Goal: Check status

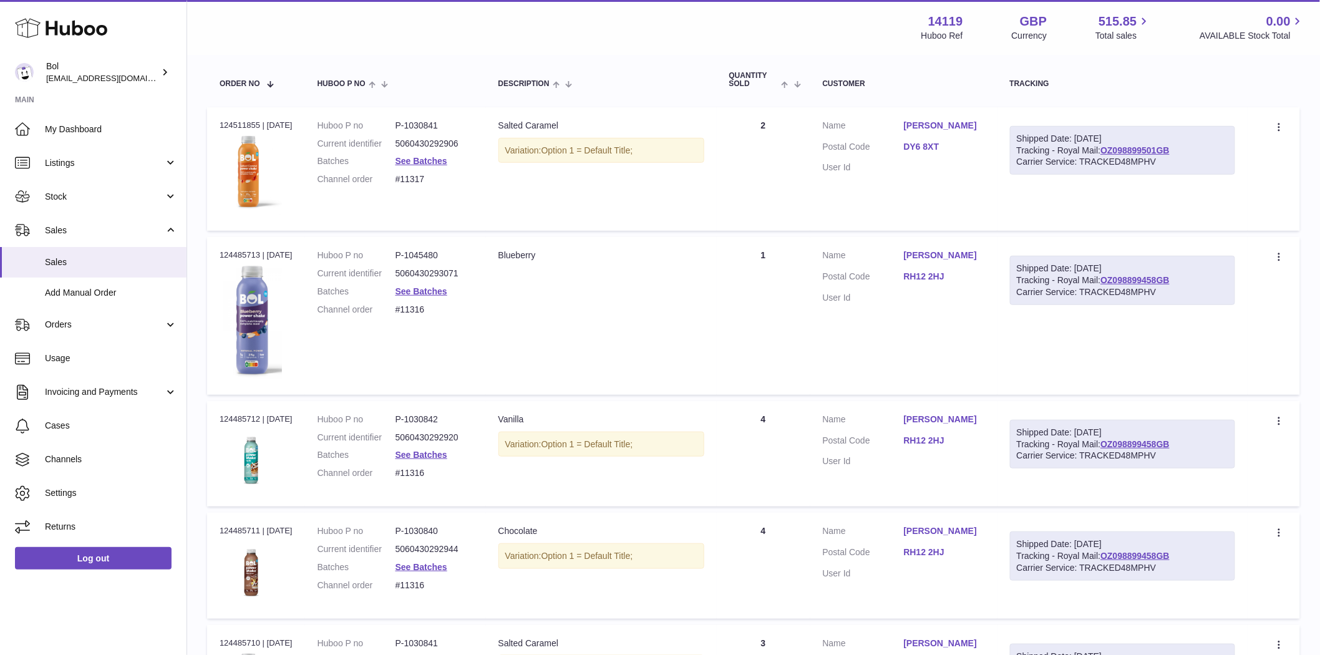
scroll to position [208, 0]
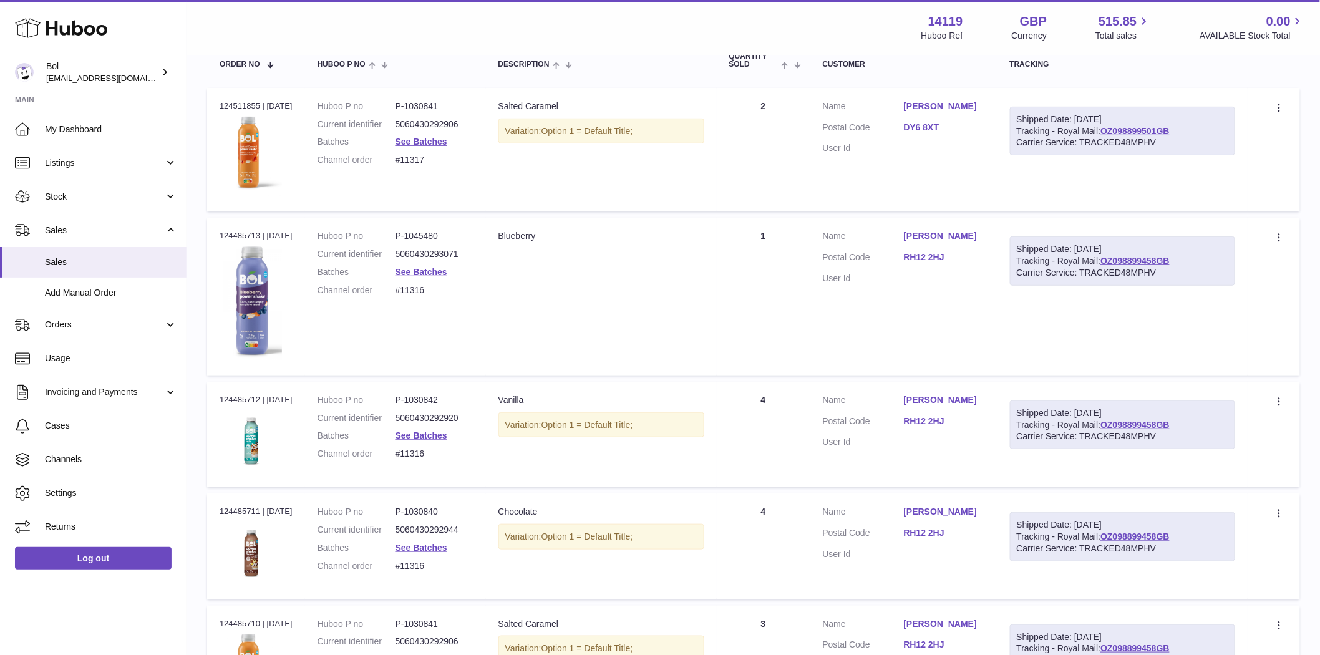
drag, startPoint x: 440, startPoint y: 301, endPoint x: 396, endPoint y: 291, distance: 45.3
click at [396, 291] on dl "Huboo P no P-1045480 Current identifier 5060430293071 Batches See Batches Chann…" at bounding box center [395, 266] width 156 height 72
copy dl "#11316"
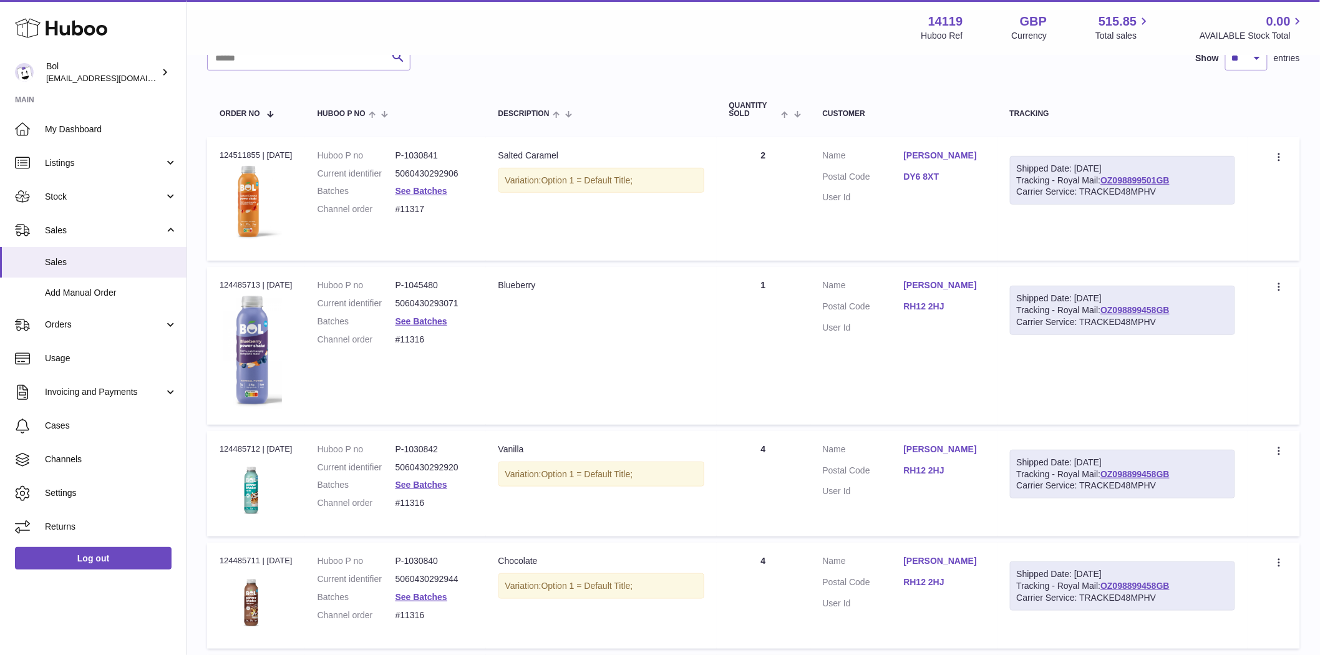
scroll to position [0, 0]
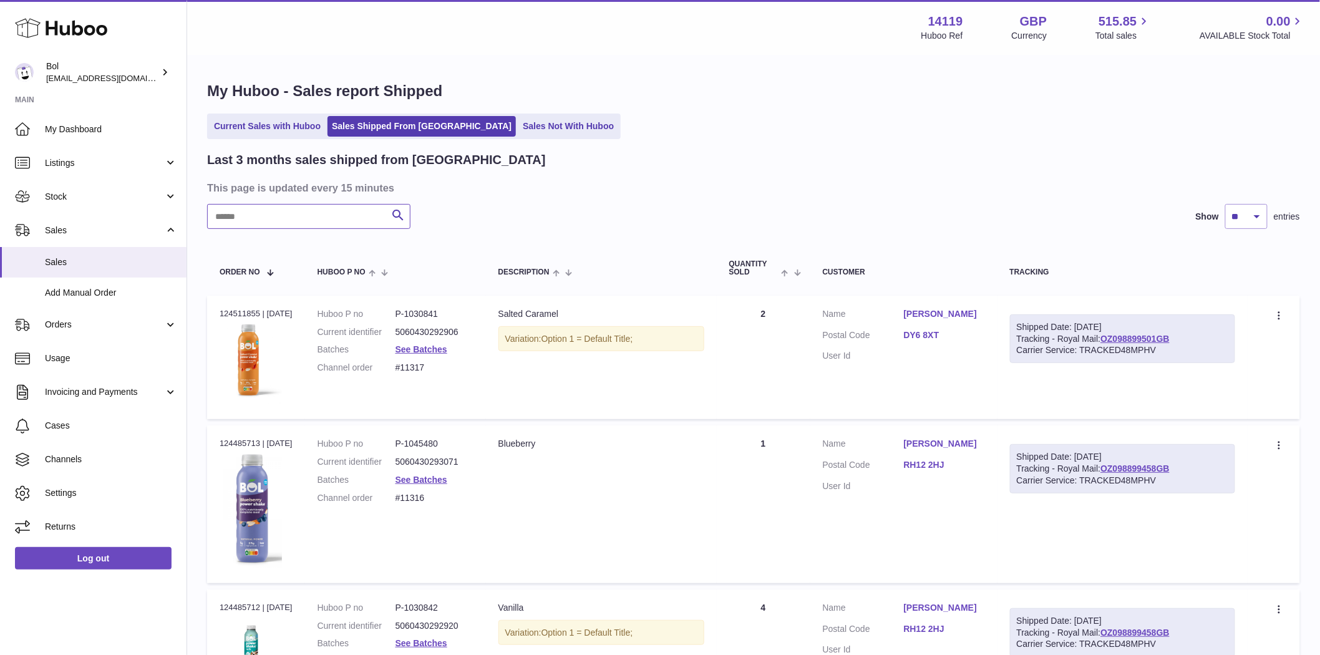
click at [321, 219] on input "text" at bounding box center [308, 216] width 203 height 25
paste input "******"
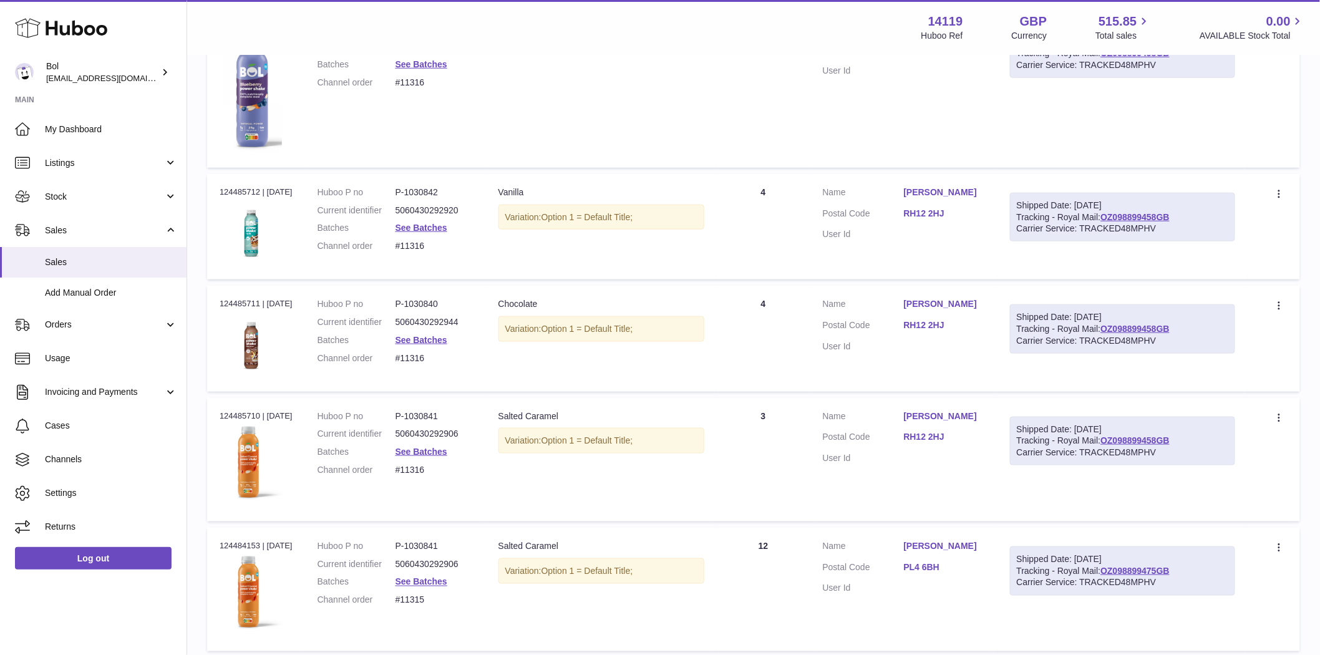
scroll to position [208, 0]
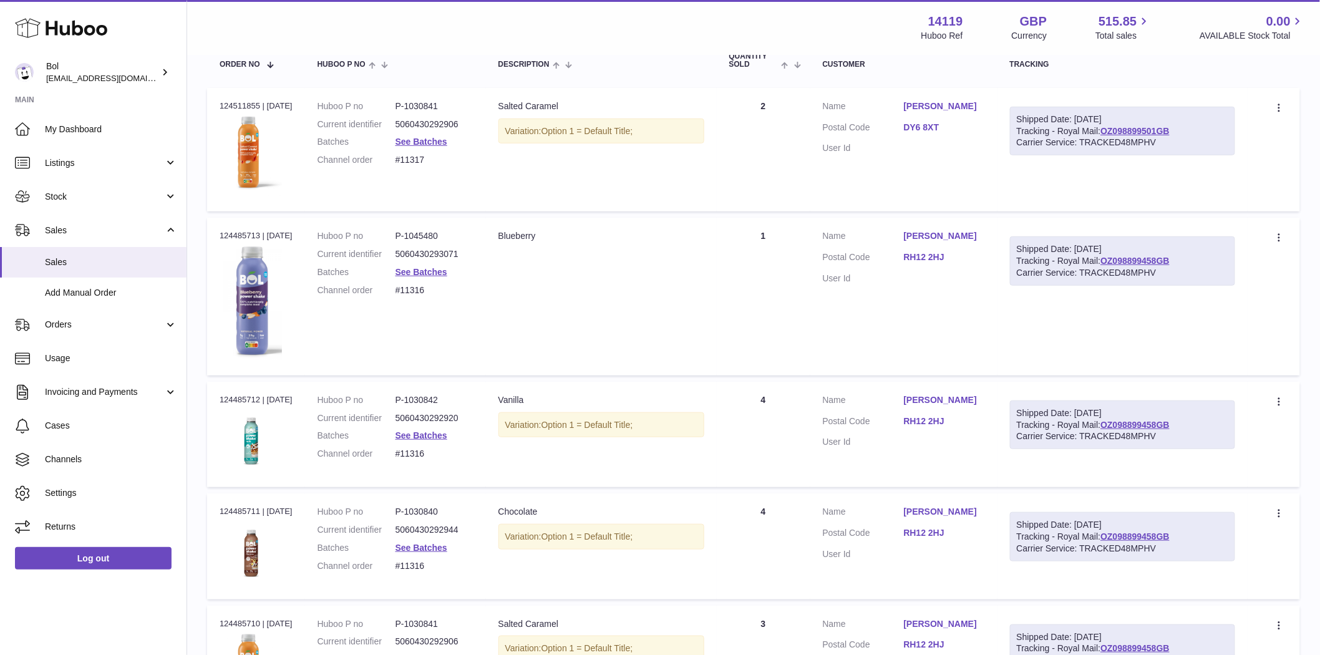
type input "******"
drag, startPoint x: 788, startPoint y: 245, endPoint x: 766, endPoint y: 245, distance: 21.8
click at [766, 245] on td "Quantity 1" at bounding box center [764, 297] width 94 height 158
drag, startPoint x: 780, startPoint y: 394, endPoint x: 768, endPoint y: 395, distance: 11.9
click at [769, 395] on td "Quantity 4" at bounding box center [764, 434] width 94 height 105
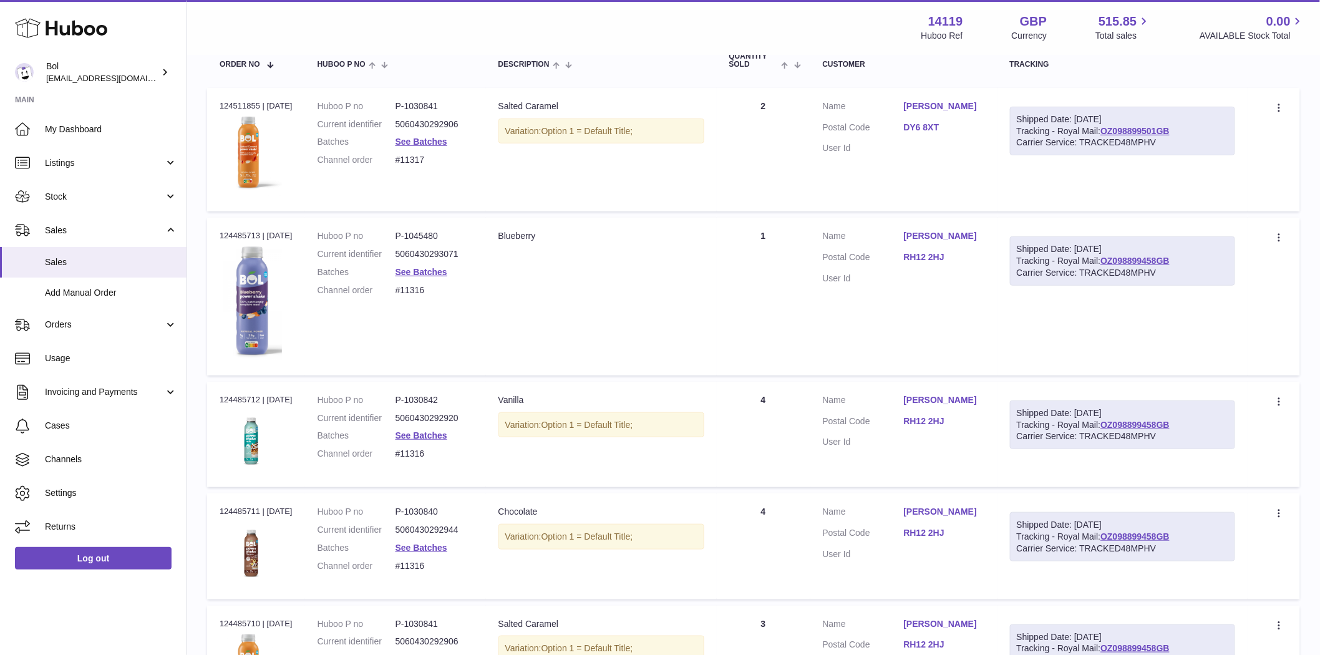
scroll to position [415, 0]
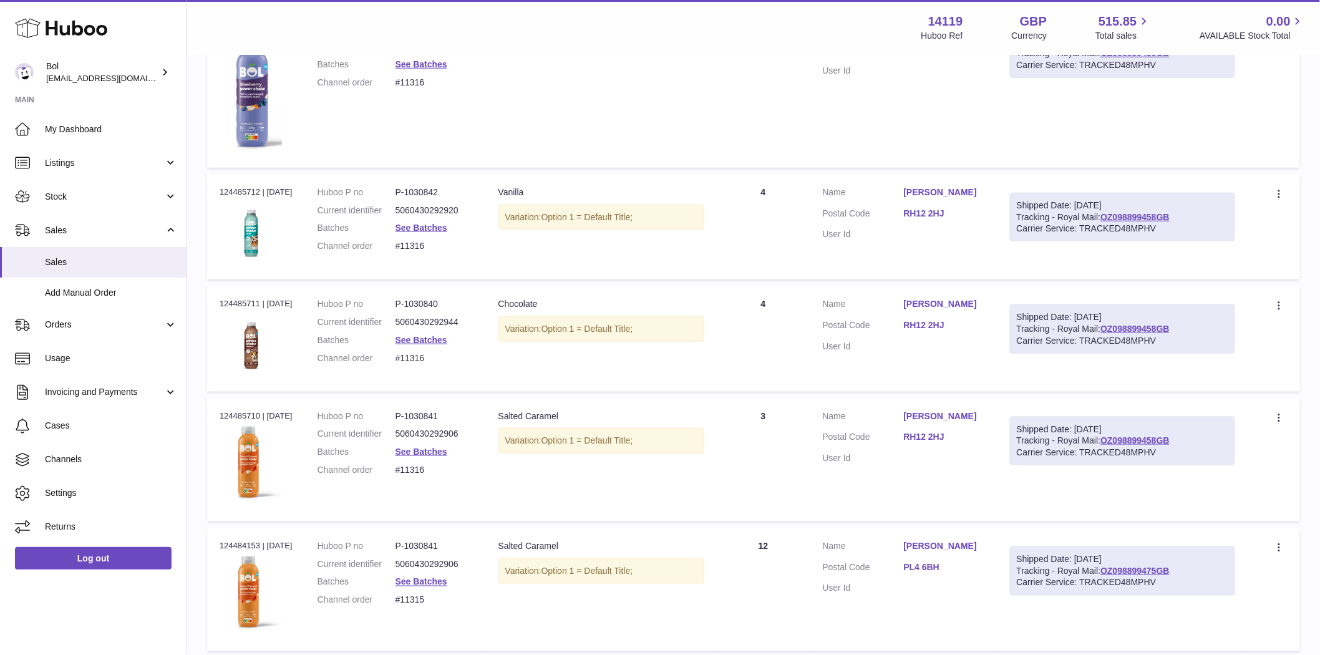
drag, startPoint x: 778, startPoint y: 308, endPoint x: 764, endPoint y: 308, distance: 14.4
click at [764, 308] on td "Quantity 4" at bounding box center [764, 338] width 94 height 105
drag, startPoint x: 782, startPoint y: 418, endPoint x: 764, endPoint y: 418, distance: 17.5
click at [764, 418] on td "Quantity 3" at bounding box center [764, 460] width 94 height 124
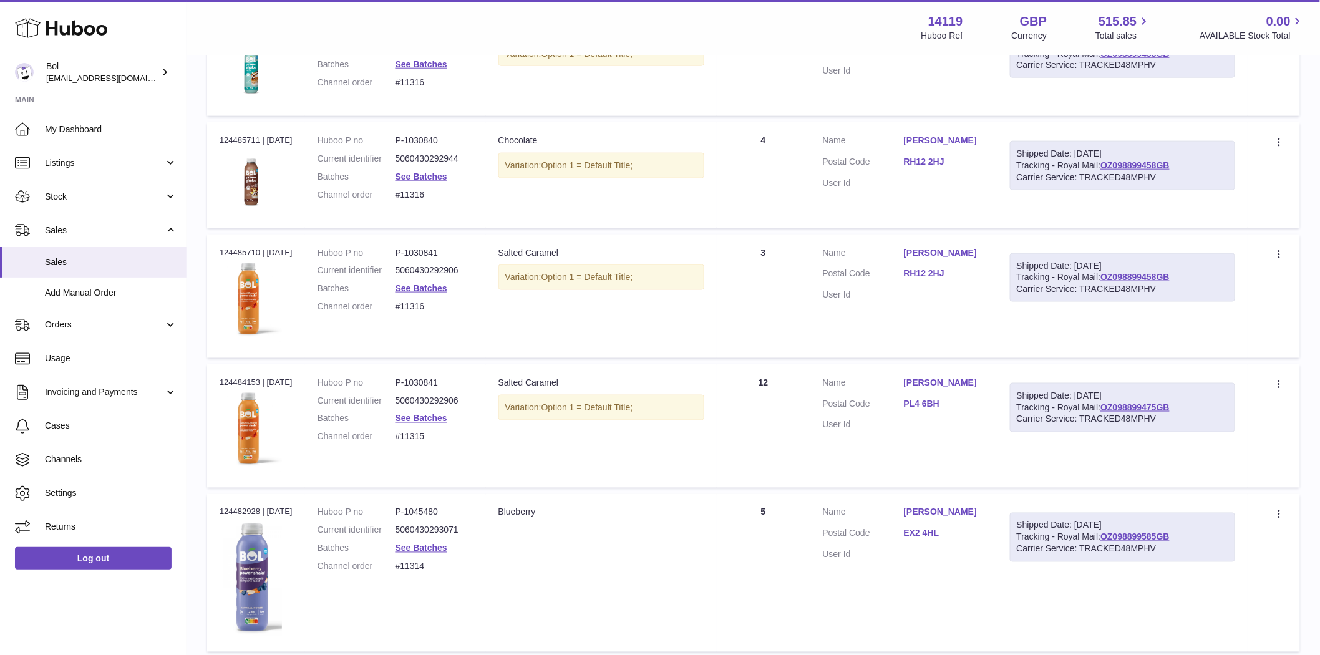
scroll to position [624, 0]
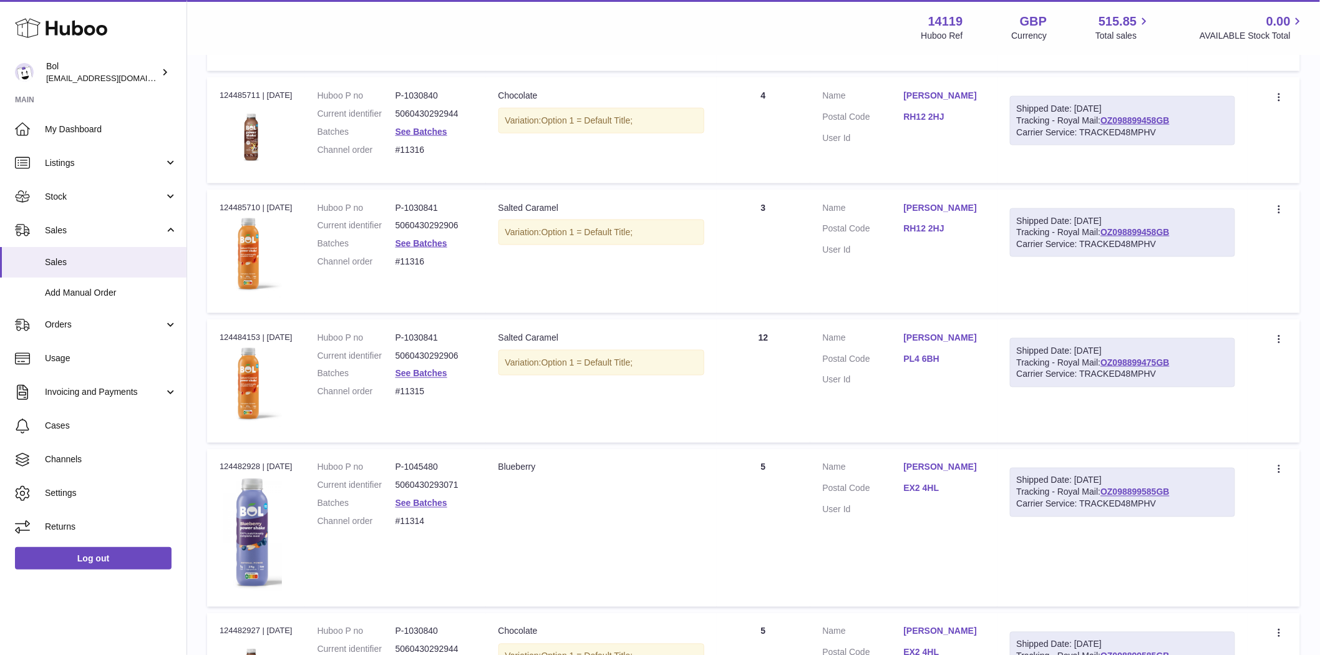
drag, startPoint x: 780, startPoint y: 337, endPoint x: 758, endPoint y: 337, distance: 22.5
click at [758, 337] on td "Quantity 12" at bounding box center [764, 381] width 94 height 124
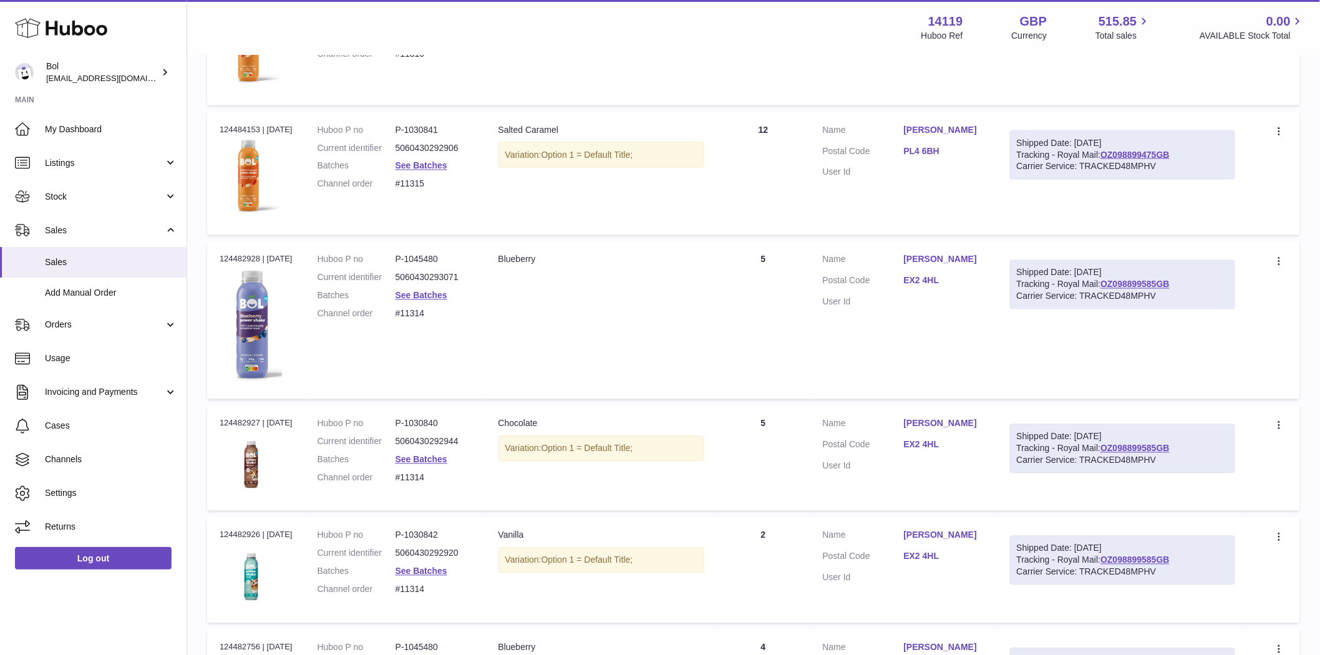
drag, startPoint x: 774, startPoint y: 263, endPoint x: 762, endPoint y: 262, distance: 11.9
click at [765, 262] on td "Quantity 5" at bounding box center [764, 320] width 94 height 158
drag, startPoint x: 774, startPoint y: 429, endPoint x: 753, endPoint y: 430, distance: 21.2
click at [753, 430] on td "Quantity 5" at bounding box center [764, 457] width 94 height 105
drag, startPoint x: 775, startPoint y: 532, endPoint x: 766, endPoint y: 531, distance: 9.4
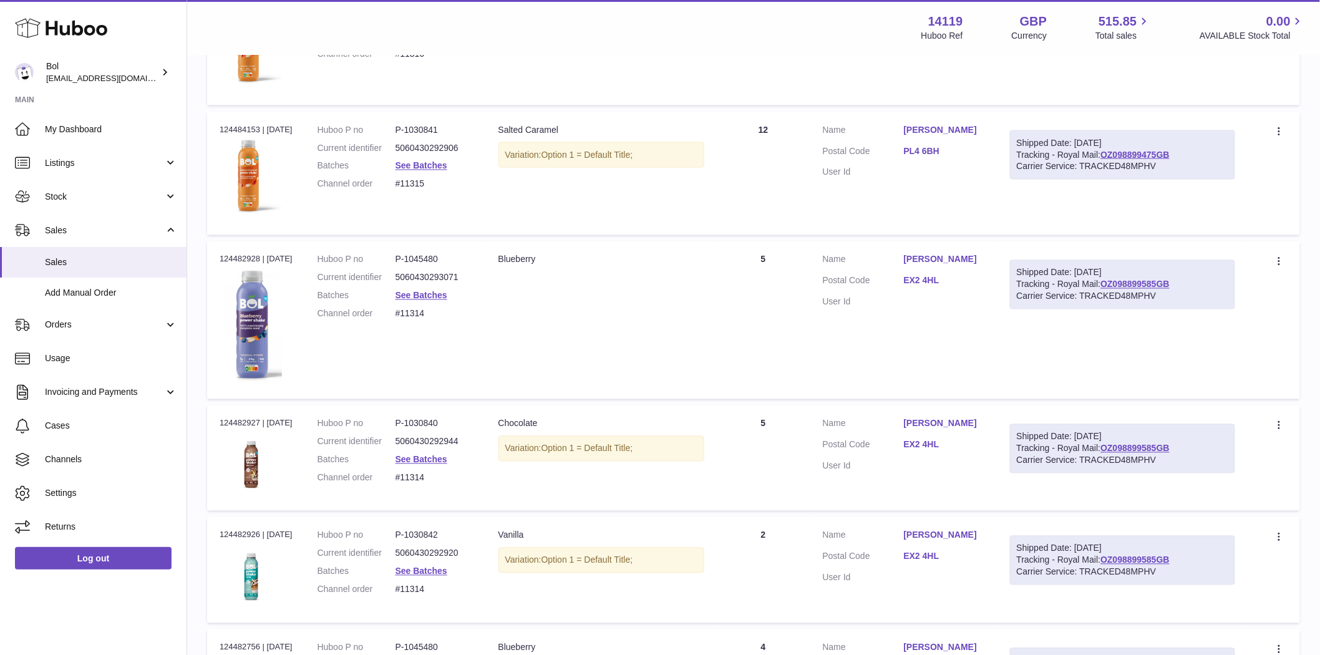
click at [766, 531] on td "Quantity 2" at bounding box center [764, 569] width 94 height 105
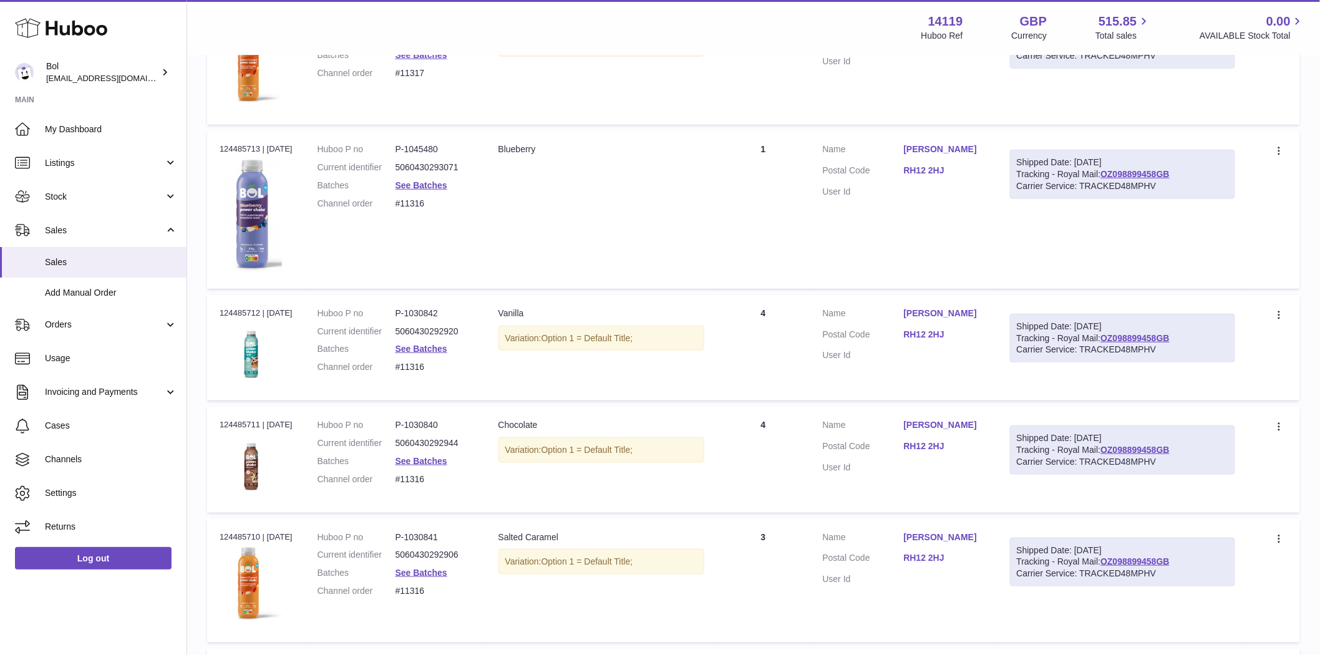
scroll to position [0, 0]
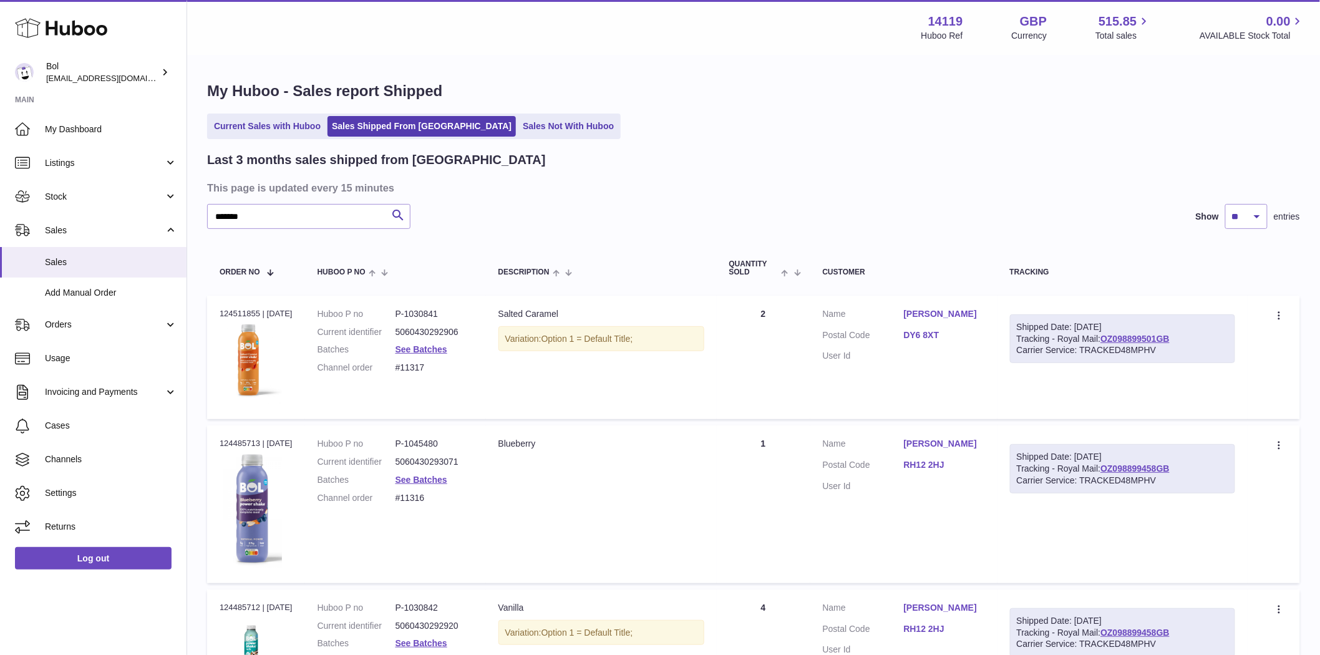
click at [311, 220] on input "******" at bounding box center [308, 216] width 203 height 25
